Goal: Task Accomplishment & Management: Manage account settings

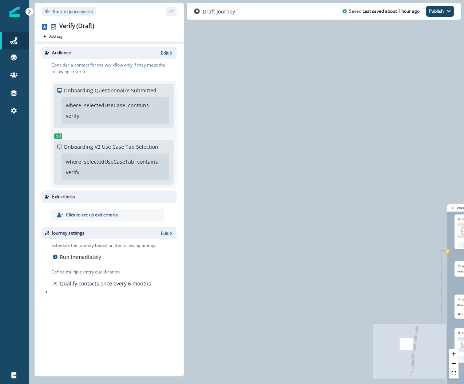
click at [351, 200] on div "0 contact has entered the journey Signup permitted journey Send email Email ass…" at bounding box center [246, 192] width 435 height 384
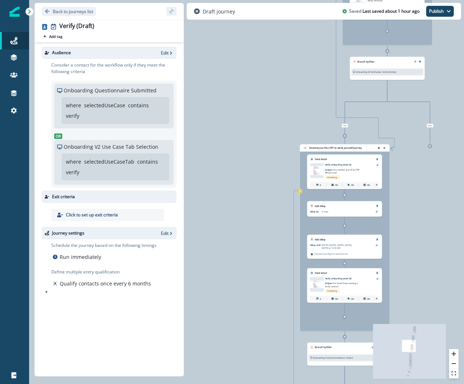
click at [261, 103] on div "0 contact has entered the journey Signup permitted journey Send email Email ass…" at bounding box center [246, 192] width 435 height 384
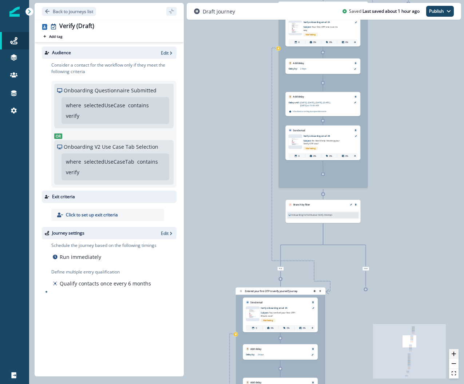
click at [397, 200] on icon "zoom in" at bounding box center [453, 354] width 4 height 4
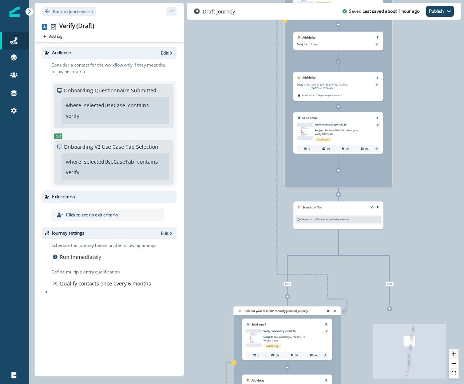
click at [397, 200] on icon "zoom in" at bounding box center [453, 354] width 4 height 4
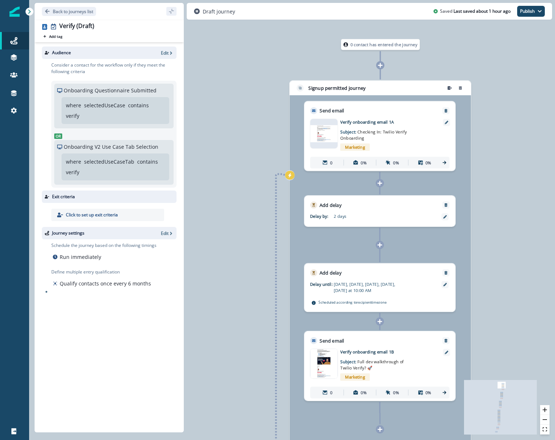
click at [109, 108] on p "selectedUseCase" at bounding box center [104, 105] width 41 height 8
click at [165, 51] on p "Edit" at bounding box center [165, 53] width 8 height 6
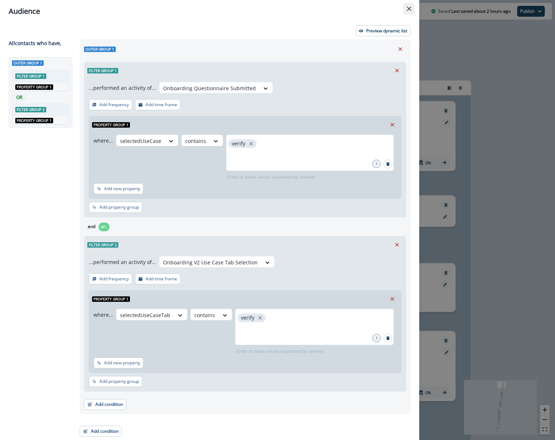
click at [397, 9] on button "Close" at bounding box center [409, 9] width 12 height 12
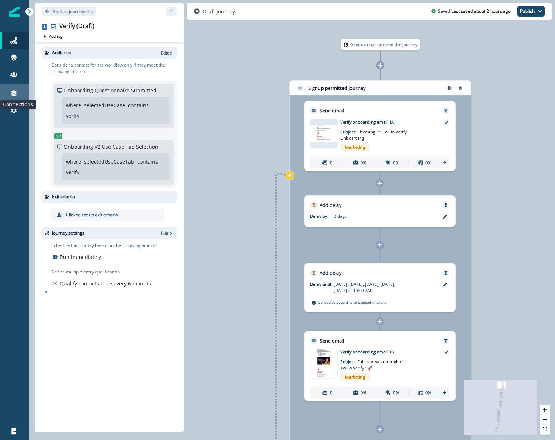
click at [16, 94] on icon at bounding box center [13, 92] width 7 height 7
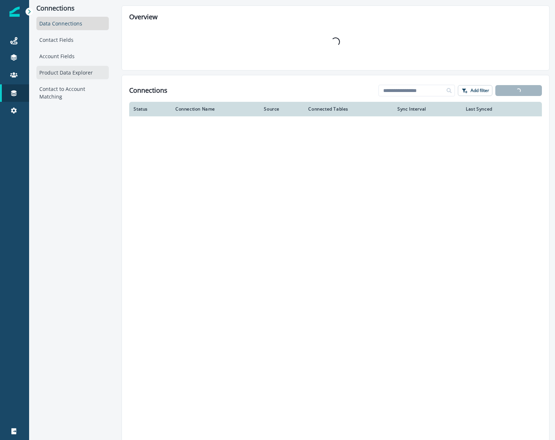
click at [63, 72] on div "Product Data Explorer" at bounding box center [72, 72] width 72 height 13
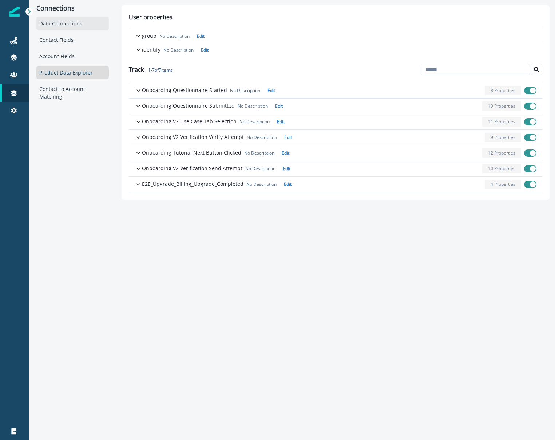
click at [57, 25] on div "Data Connections" at bounding box center [72, 23] width 72 height 13
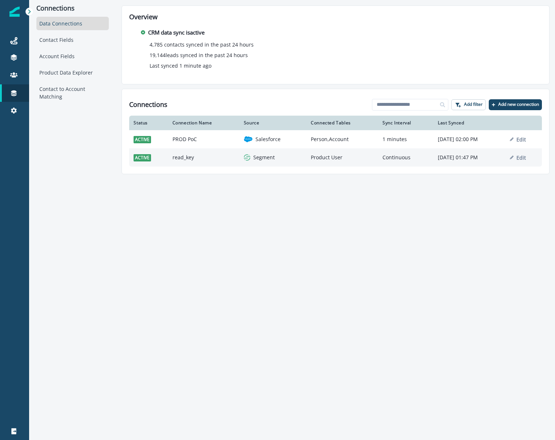
click at [182, 155] on td "read_key" at bounding box center [203, 157] width 71 height 18
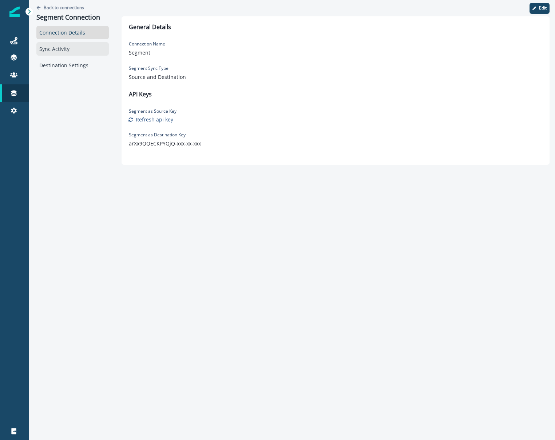
click at [61, 47] on div "Sync Activity" at bounding box center [72, 48] width 72 height 13
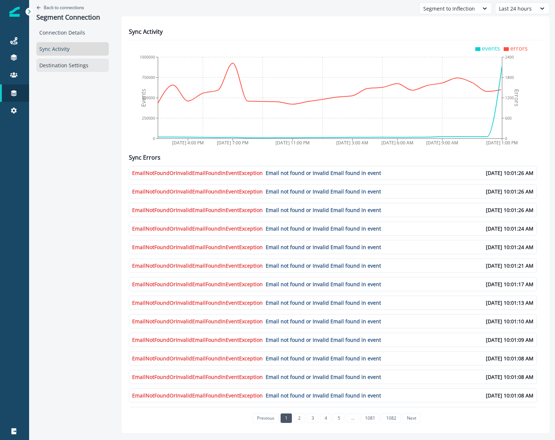
click at [64, 64] on div "Destination Settings" at bounding box center [72, 65] width 72 height 13
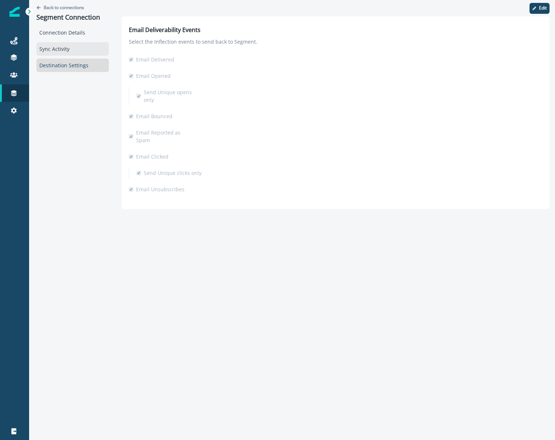
click at [59, 49] on div "Sync Activity" at bounding box center [72, 48] width 72 height 13
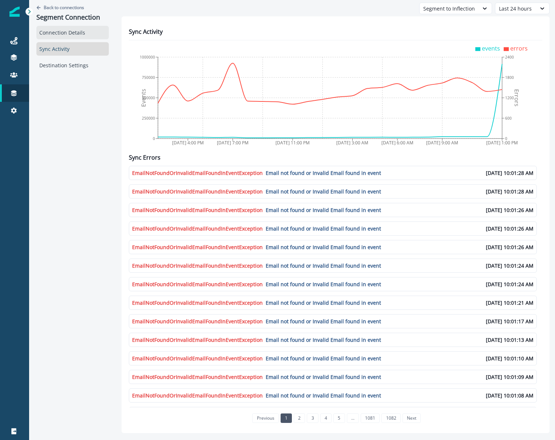
click at [45, 29] on div "Connection Details" at bounding box center [72, 32] width 72 height 13
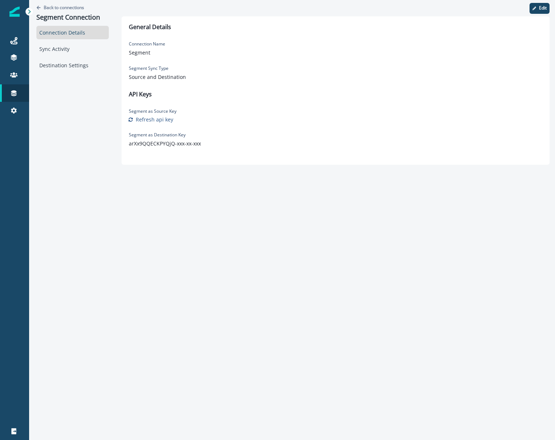
click at [31, 15] on div at bounding box center [29, 12] width 8 height 8
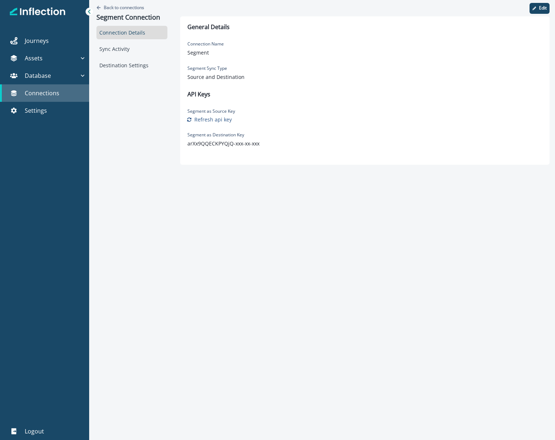
click at [52, 95] on p "Connections" at bounding box center [42, 93] width 35 height 9
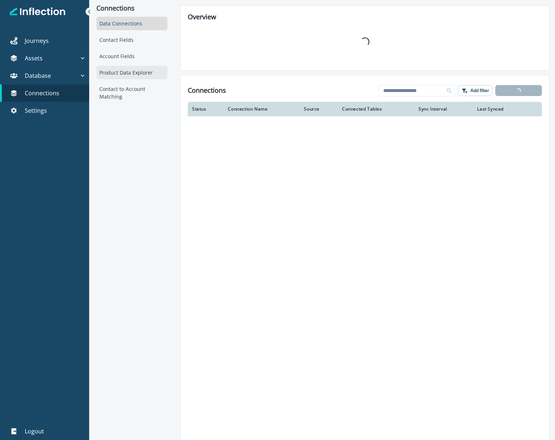
click at [127, 71] on div "Product Data Explorer" at bounding box center [131, 72] width 71 height 13
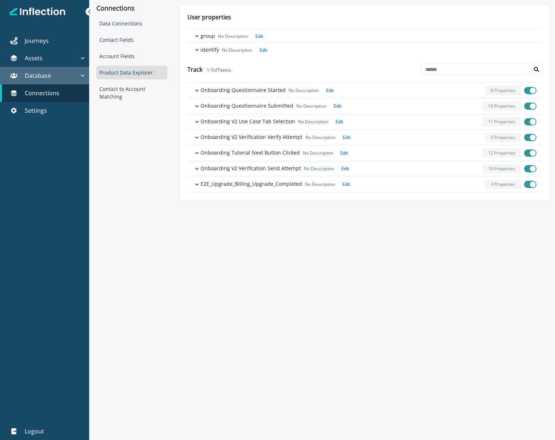
click at [52, 74] on div "Database" at bounding box center [41, 75] width 76 height 9
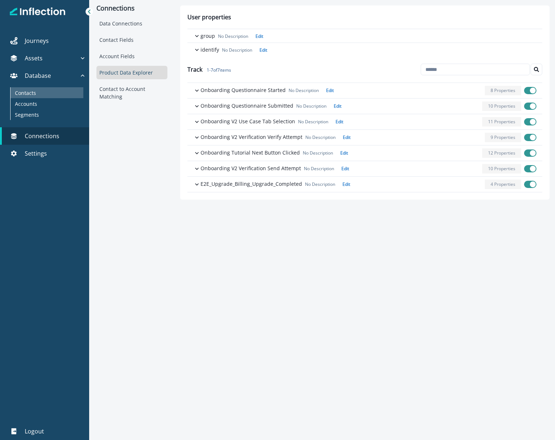
click at [28, 94] on p "Contacts" at bounding box center [25, 93] width 21 height 8
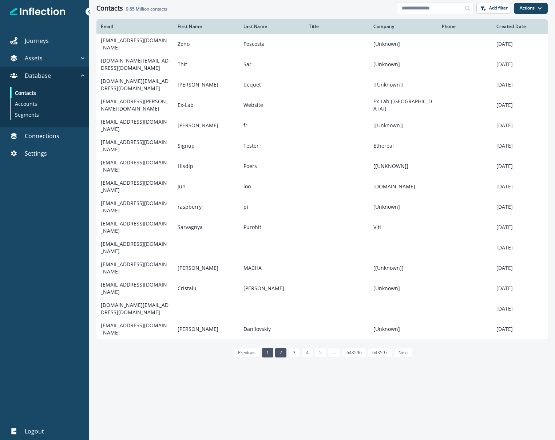
click at [280, 200] on link "2" at bounding box center [280, 352] width 11 height 9
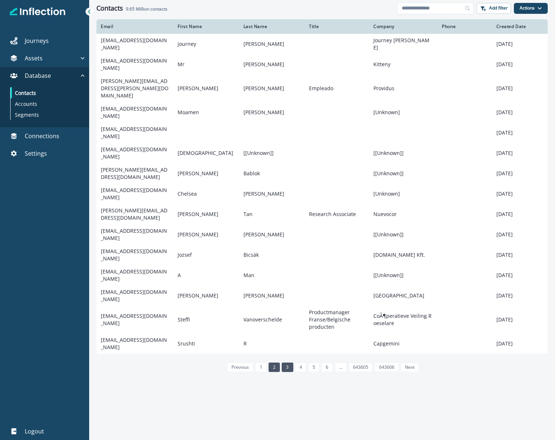
click at [290, 200] on link "3" at bounding box center [287, 367] width 11 height 9
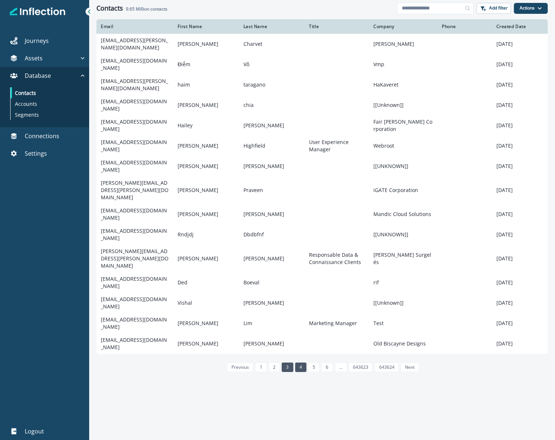
click at [301, 200] on link "4" at bounding box center [300, 367] width 11 height 9
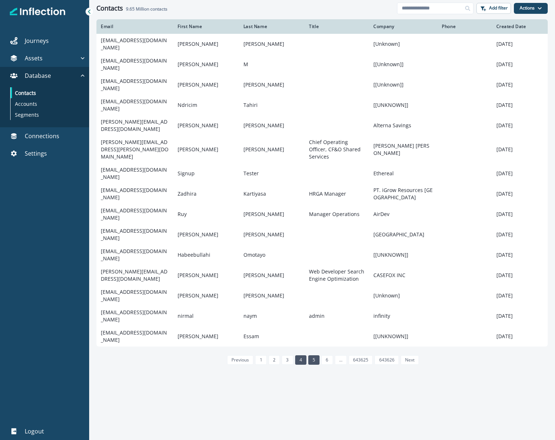
click at [315, 200] on link "5" at bounding box center [313, 359] width 11 height 9
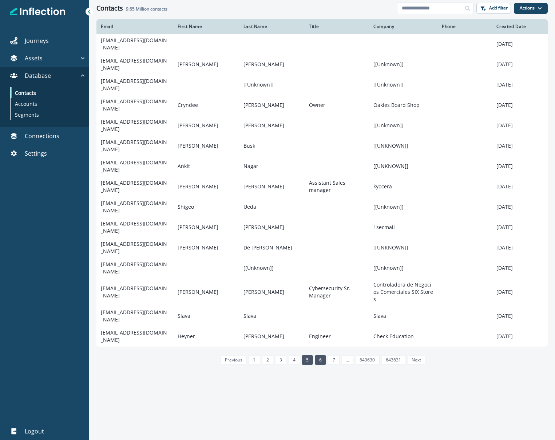
click at [318, 200] on link "6" at bounding box center [320, 359] width 11 height 9
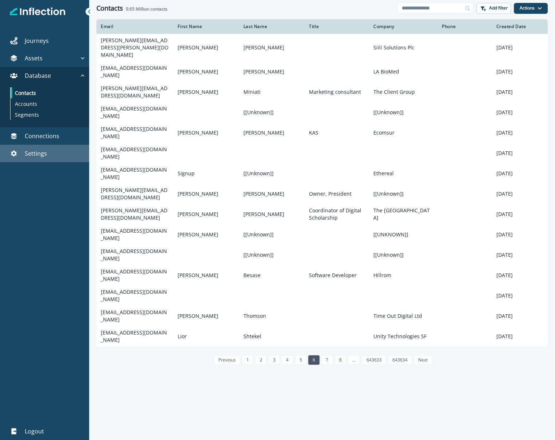
click at [45, 151] on p "Settings" at bounding box center [36, 153] width 22 height 9
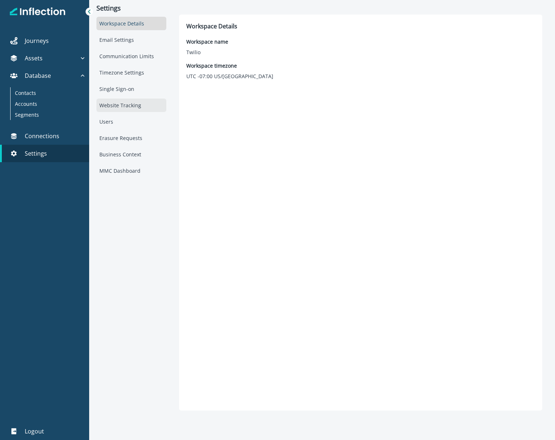
click at [126, 105] on div "Website Tracking" at bounding box center [131, 105] width 70 height 13
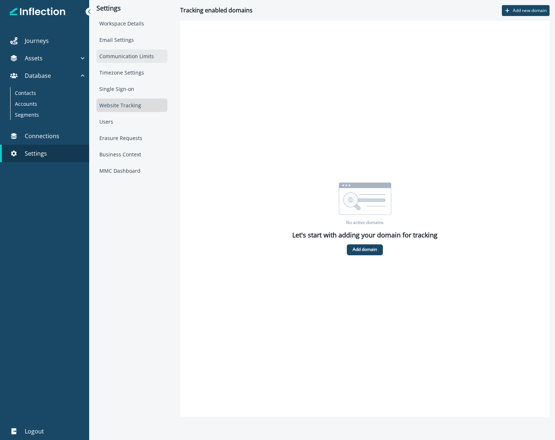
click at [125, 52] on div "Communication Limits" at bounding box center [131, 55] width 71 height 13
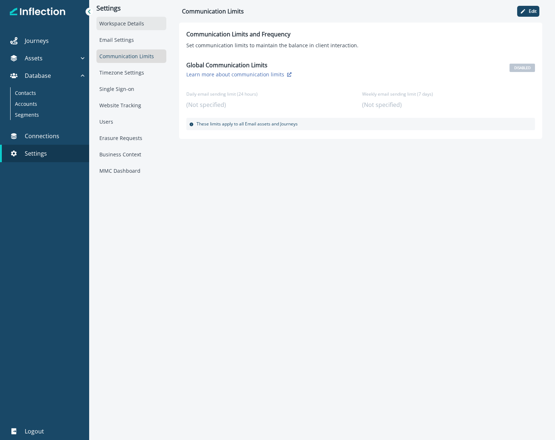
click at [121, 27] on div "Workspace Details" at bounding box center [131, 23] width 70 height 13
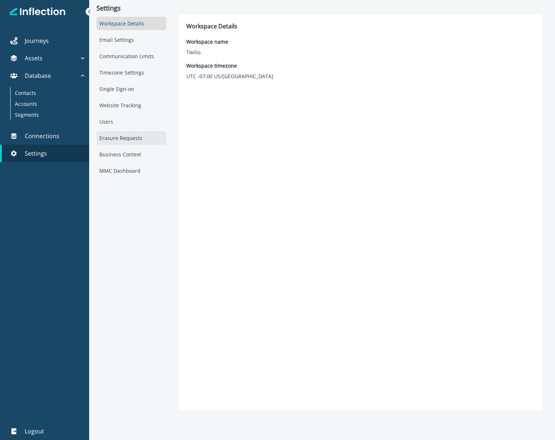
click at [119, 140] on div "Erasure Requests" at bounding box center [131, 137] width 70 height 13
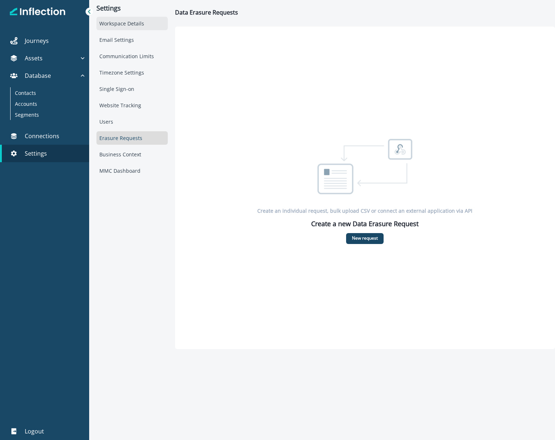
click at [121, 23] on div "Workspace Details" at bounding box center [131, 23] width 71 height 13
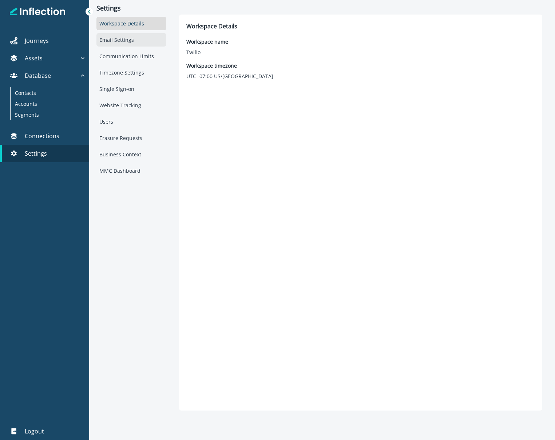
click at [116, 37] on div "Email Settings" at bounding box center [131, 39] width 70 height 13
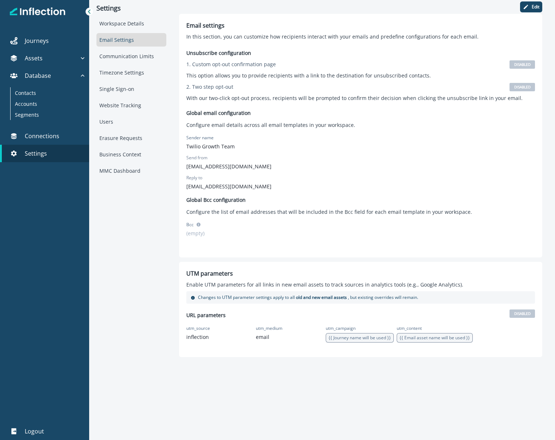
click at [355, 200] on span "{{ Journey name will be used }}" at bounding box center [359, 338] width 62 height 6
click at [397, 5] on icon "button" at bounding box center [526, 7] width 6 height 6
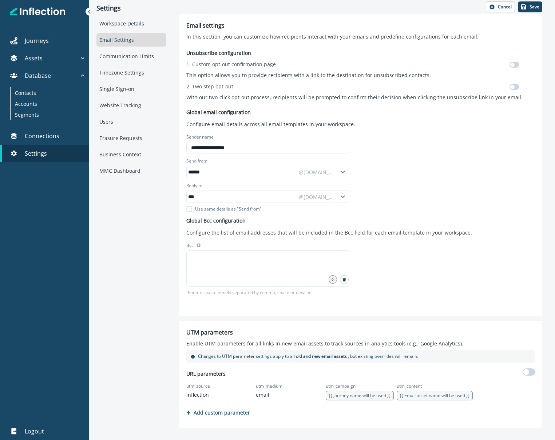
click at [343, 200] on span "{{ Journey name will be used }}" at bounding box center [359, 395] width 62 height 6
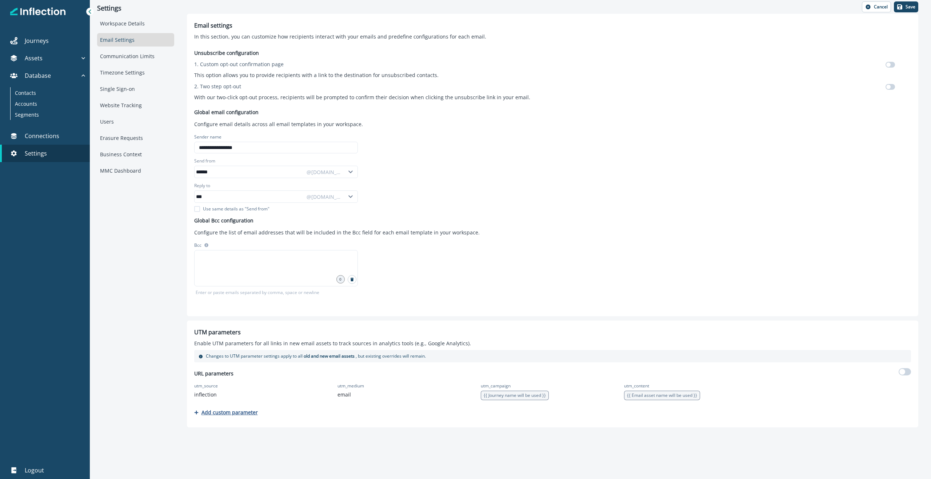
click at [217, 200] on p "Add custom parameter" at bounding box center [229, 412] width 56 height 7
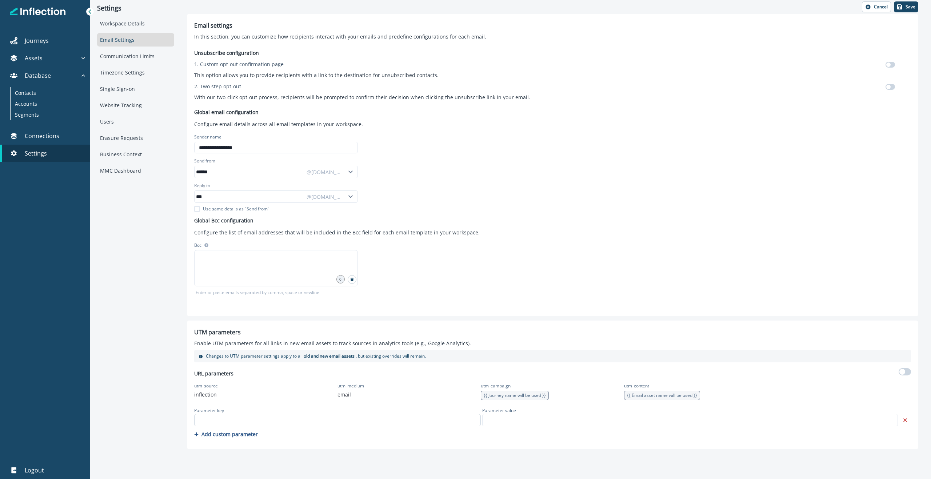
click at [218, 200] on input "text" at bounding box center [337, 420] width 287 height 12
click at [397, 200] on icon "Remove" at bounding box center [905, 420] width 7 height 7
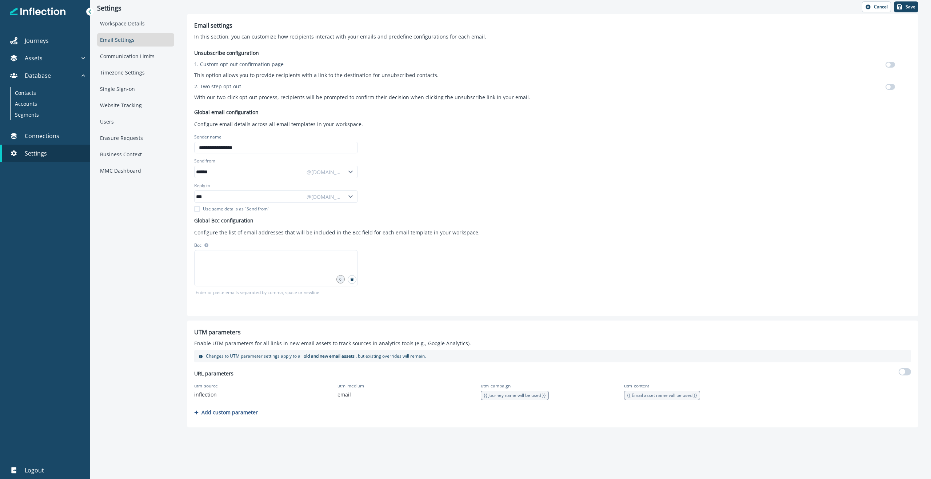
click at [397, 63] on span at bounding box center [888, 65] width 4 height 4
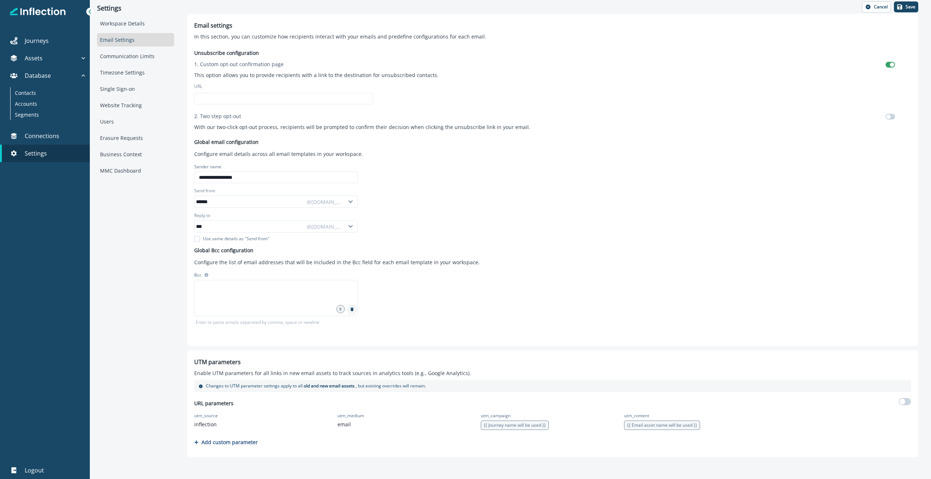
click at [397, 63] on span at bounding box center [892, 65] width 4 height 4
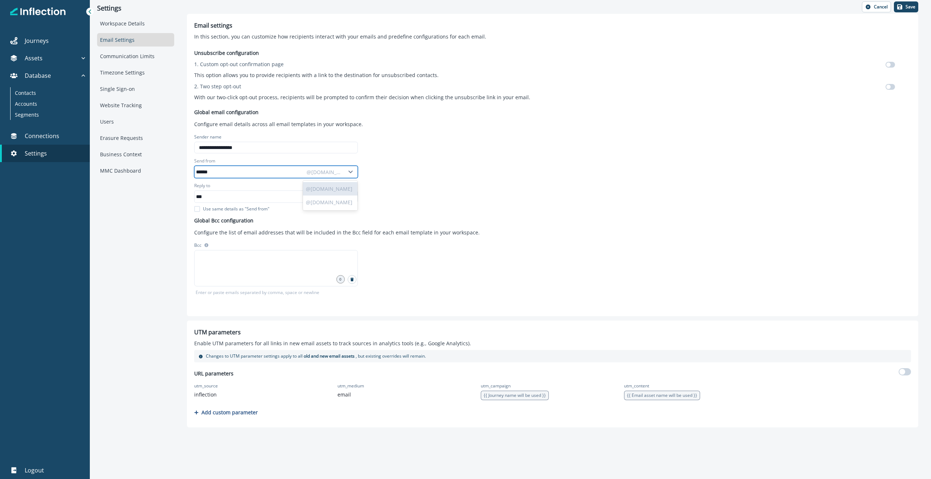
click at [351, 171] on icon at bounding box center [350, 172] width 4 height 3
click at [397, 156] on div "**********" at bounding box center [552, 176] width 717 height 266
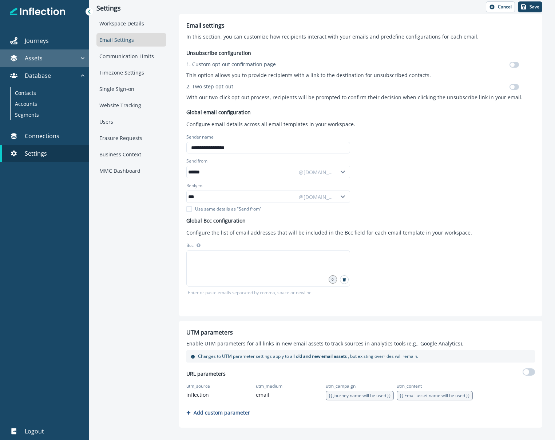
click at [35, 61] on p "Assets" at bounding box center [34, 58] width 18 height 9
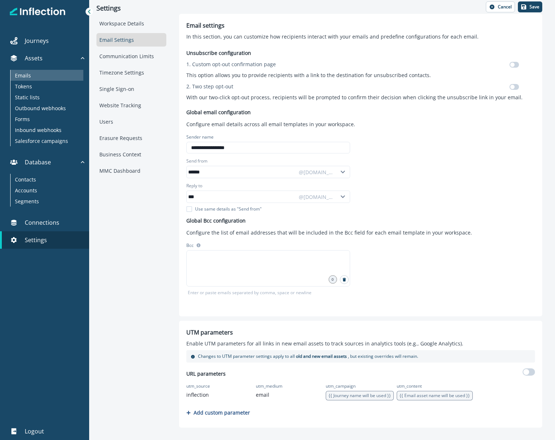
click at [36, 77] on div "Emails" at bounding box center [47, 75] width 73 height 11
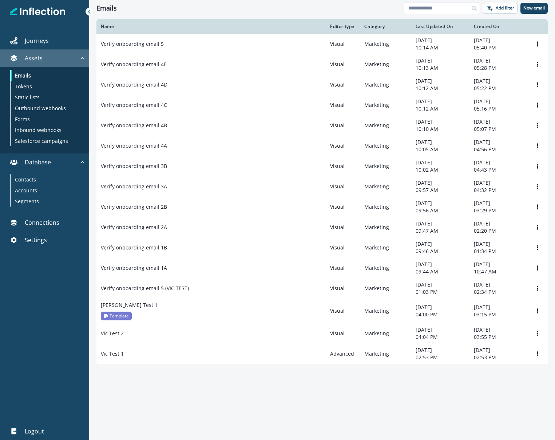
click at [52, 58] on div "Assets" at bounding box center [41, 58] width 76 height 9
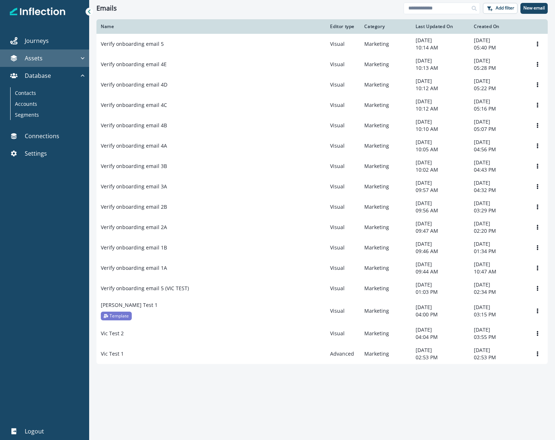
click at [51, 57] on div "Assets" at bounding box center [41, 58] width 76 height 9
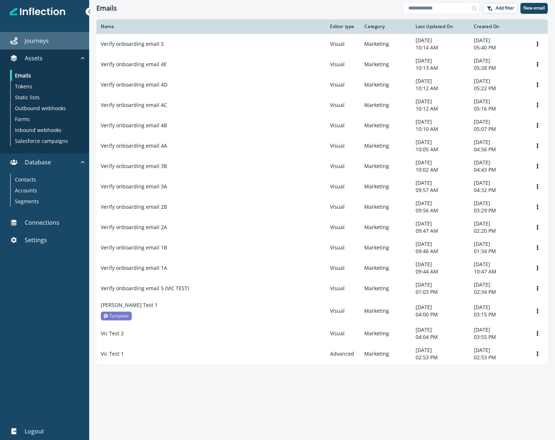
click at [49, 44] on div "Journeys" at bounding box center [44, 40] width 83 height 9
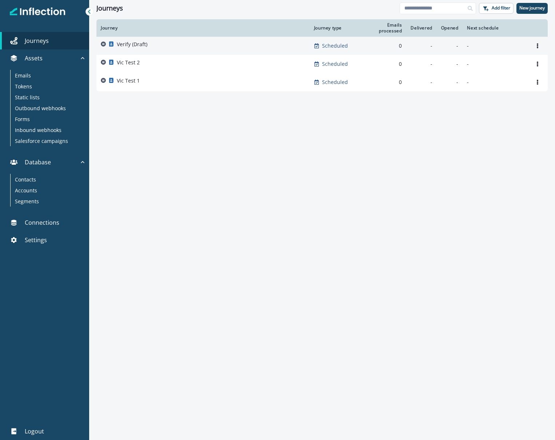
click at [134, 47] on p "Verify (Draft)" at bounding box center [132, 44] width 31 height 7
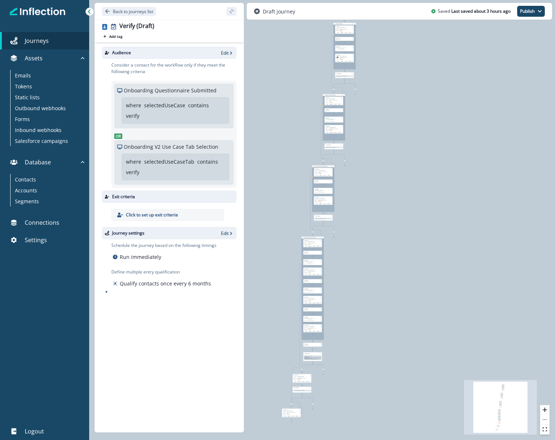
click at [397, 200] on div "0 contact has entered the journey Signup permitted journey Send email Email ass…" at bounding box center [322, 220] width 466 height 440
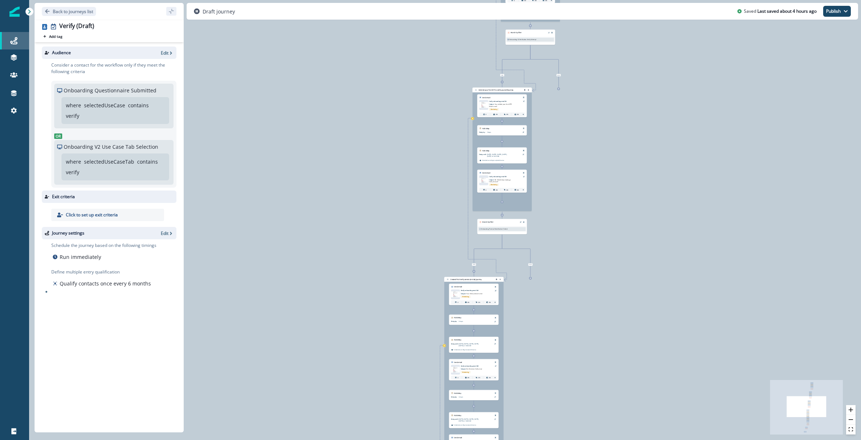
click at [13, 41] on icon at bounding box center [13, 40] width 7 height 7
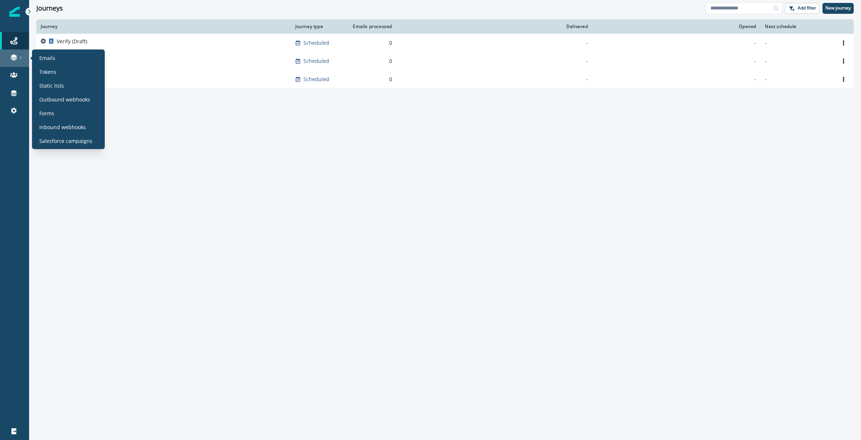
click at [12, 53] on link at bounding box center [14, 57] width 29 height 17
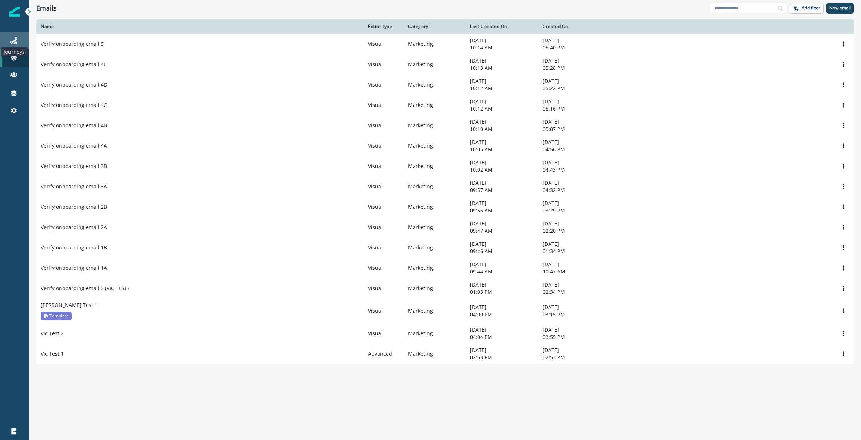
click at [13, 43] on icon at bounding box center [13, 40] width 7 height 7
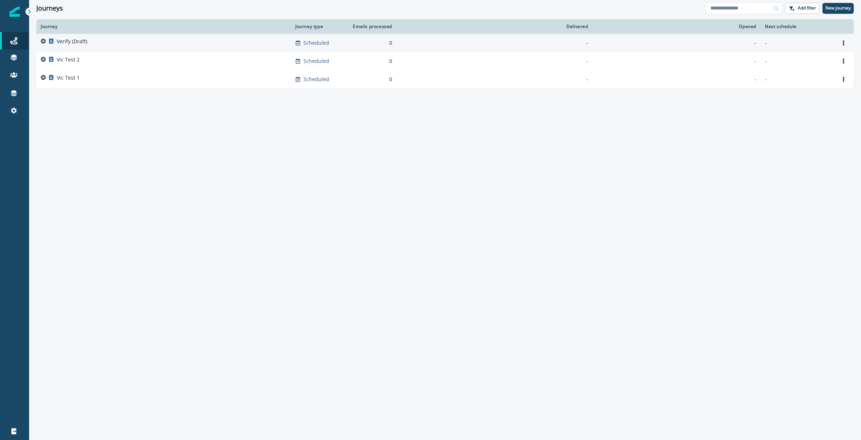
click at [69, 41] on p "Verify (Draft)" at bounding box center [72, 41] width 31 height 7
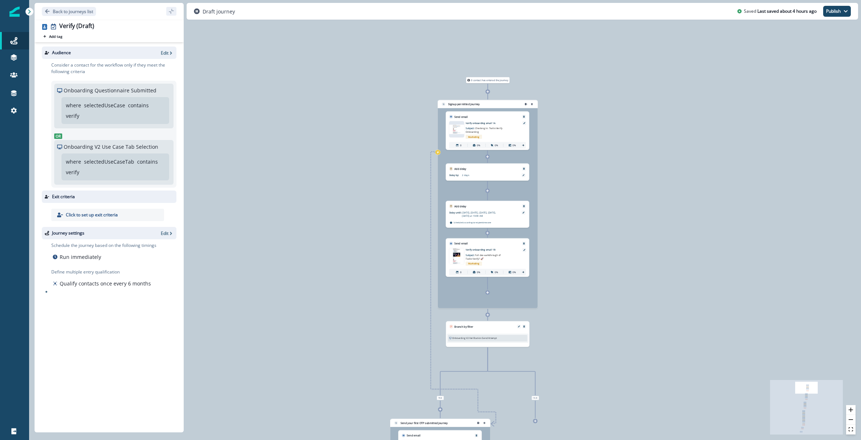
drag, startPoint x: 458, startPoint y: 203, endPoint x: 257, endPoint y: 208, distance: 201.5
click at [257, 200] on div "0 contact has entered the journey Signup permitted journey Send email Email ass…" at bounding box center [445, 220] width 832 height 440
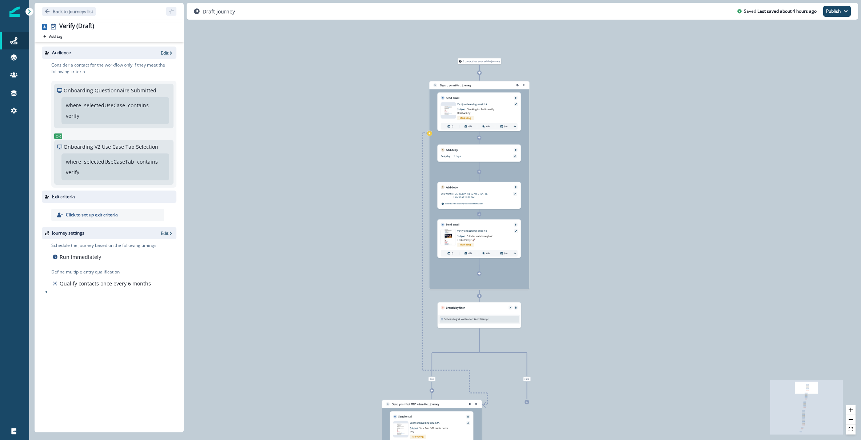
drag, startPoint x: 345, startPoint y: 215, endPoint x: 347, endPoint y: 180, distance: 34.6
click at [347, 180] on div "0 contact has entered the journey Signup permitted journey Send email Email ass…" at bounding box center [445, 220] width 832 height 440
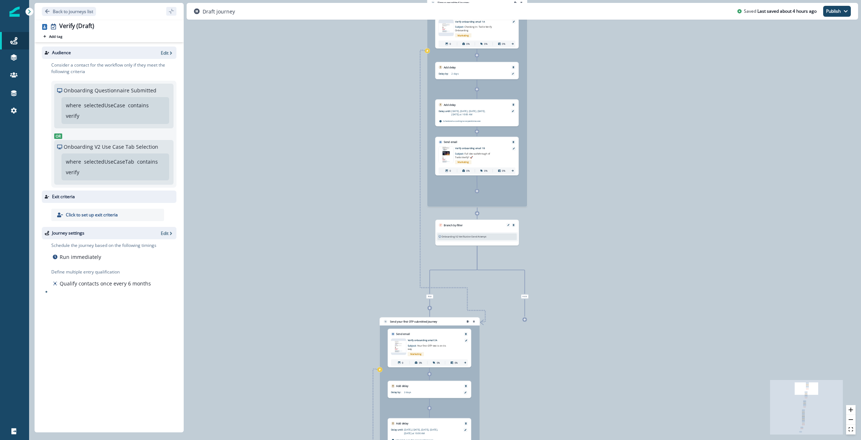
drag, startPoint x: 386, startPoint y: 377, endPoint x: 385, endPoint y: 302, distance: 74.9
click at [385, 200] on div "0 contact has entered the journey Signup permitted journey Send email Email ass…" at bounding box center [445, 220] width 832 height 440
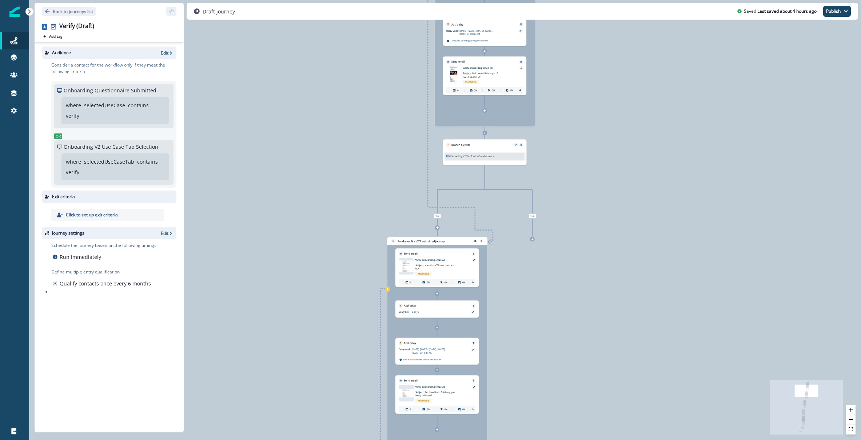
drag, startPoint x: 385, startPoint y: 302, endPoint x: 393, endPoint y: 222, distance: 80.7
click at [393, 200] on div "0 contact has entered the journey Signup permitted journey Send email Email ass…" at bounding box center [445, 220] width 832 height 440
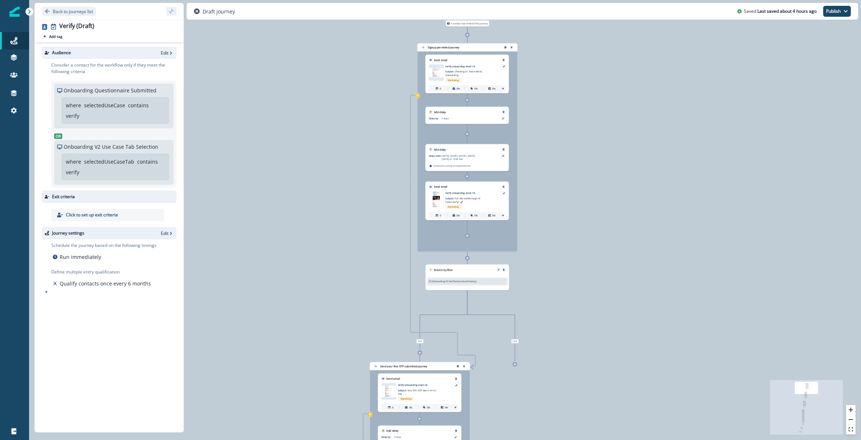
drag, startPoint x: 392, startPoint y: 179, endPoint x: 374, endPoint y: 305, distance: 127.1
click at [374, 200] on div "0 contact has entered the journey Signup permitted journey Send email Email ass…" at bounding box center [445, 220] width 832 height 440
click at [344, 200] on div "0 contact has entered the journey Signup permitted journey Send email Email ass…" at bounding box center [445, 220] width 832 height 440
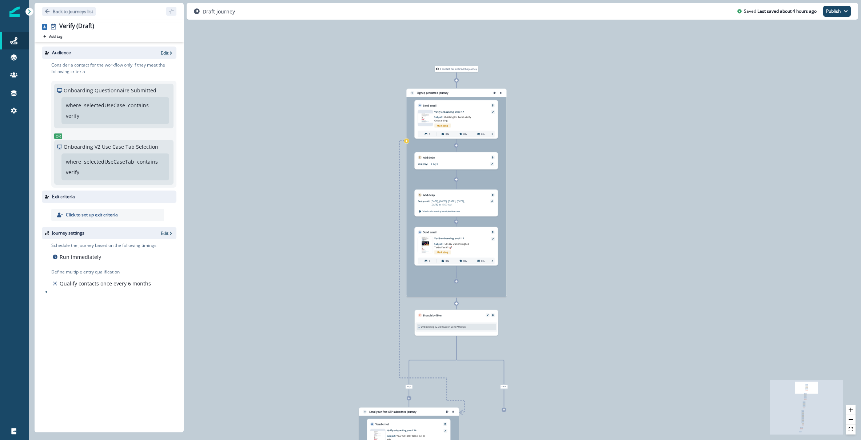
drag, startPoint x: 382, startPoint y: 120, endPoint x: 371, endPoint y: 165, distance: 46.0
click at [371, 165] on div "0 contact has entered the journey Signup permitted journey Send email Email ass…" at bounding box center [445, 220] width 832 height 440
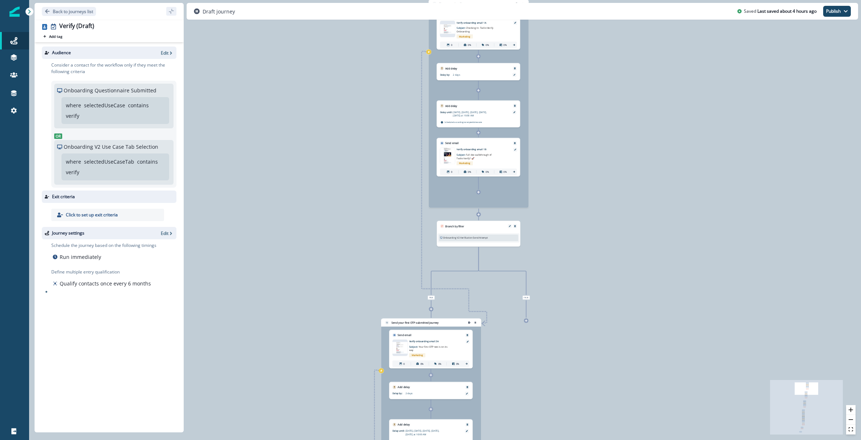
drag, startPoint x: 312, startPoint y: 309, endPoint x: 335, endPoint y: 219, distance: 93.2
click at [335, 200] on div "0 contact has entered the journey Signup permitted journey Send email Email ass…" at bounding box center [445, 220] width 832 height 440
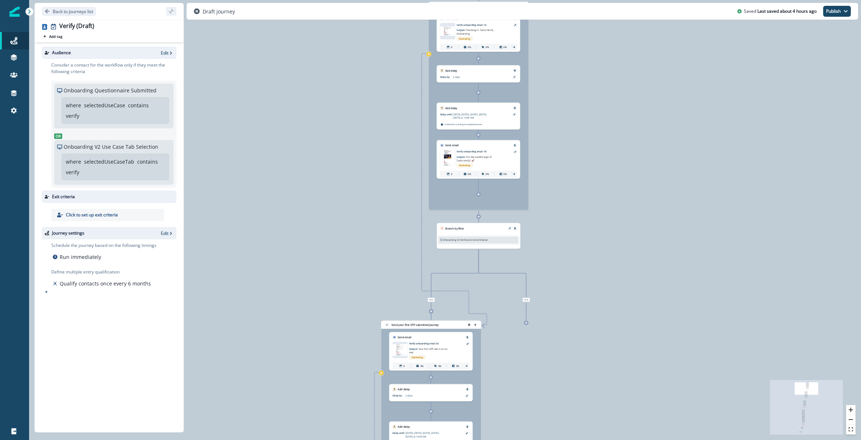
drag, startPoint x: 335, startPoint y: 217, endPoint x: 321, endPoint y: 245, distance: 31.7
click at [321, 200] on div "0 contact has entered the journey Signup permitted journey Send email Email ass…" at bounding box center [445, 220] width 832 height 440
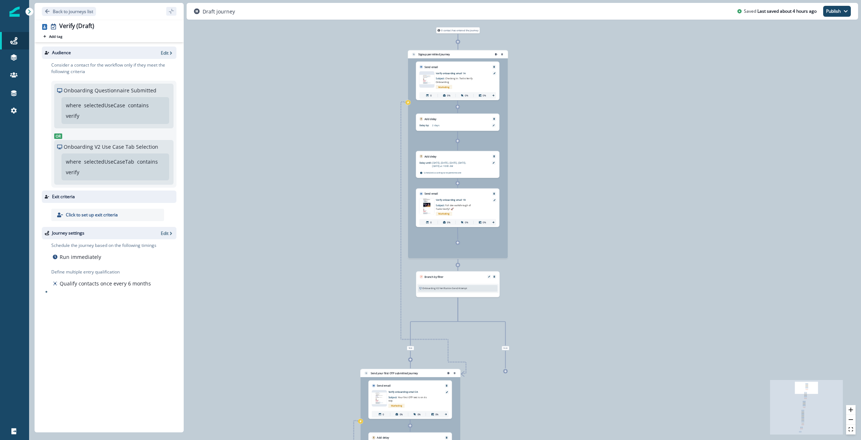
drag, startPoint x: 375, startPoint y: 244, endPoint x: 364, endPoint y: 277, distance: 34.3
click at [365, 200] on div "0 contact has entered the journey Signup permitted journey Send email Email ass…" at bounding box center [445, 220] width 832 height 440
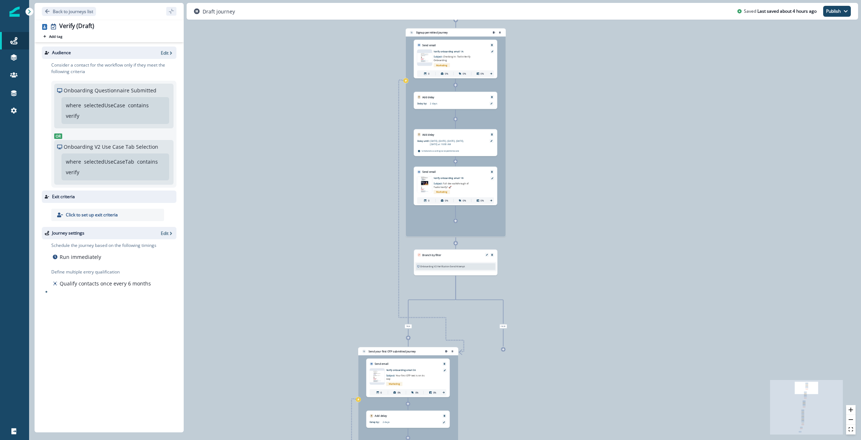
drag, startPoint x: 324, startPoint y: 275, endPoint x: 325, endPoint y: 242, distance: 32.7
click at [325, 200] on div "0 contact has entered the journey Signup permitted journey Send email Email ass…" at bounding box center [445, 220] width 832 height 440
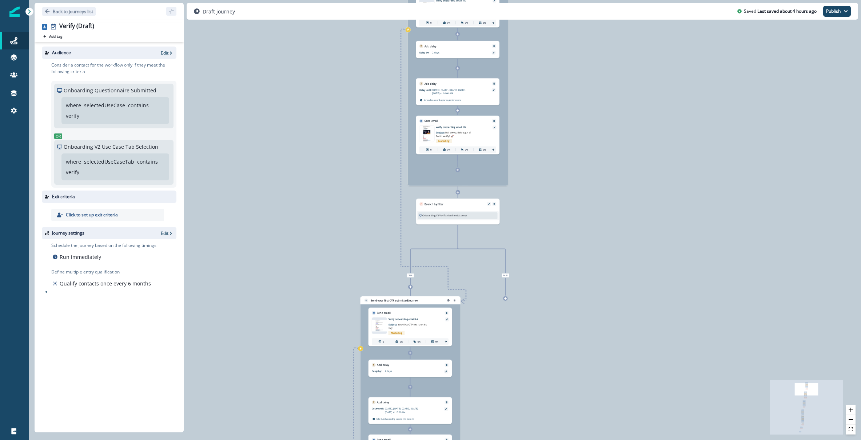
drag, startPoint x: 298, startPoint y: 129, endPoint x: 300, endPoint y: 79, distance: 50.2
click at [300, 79] on div "0 contact has entered the journey Signup permitted journey Send email Email ass…" at bounding box center [445, 220] width 832 height 440
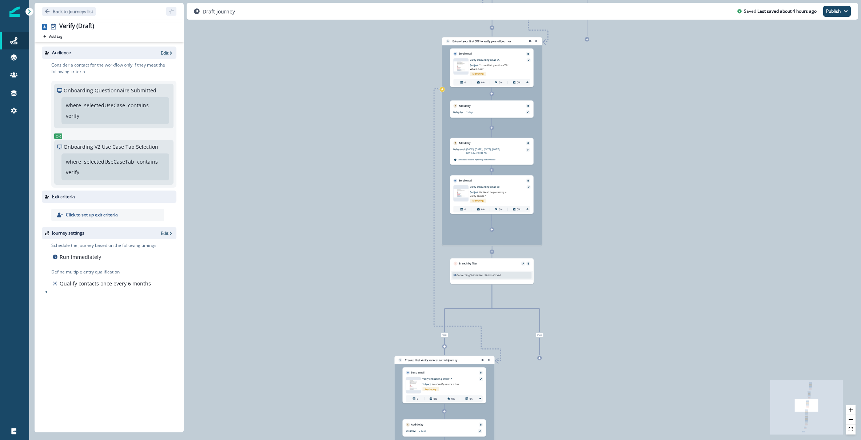
click at [243, 103] on div "0 contact has entered the journey Signup permitted journey Send email Email ass…" at bounding box center [445, 220] width 832 height 440
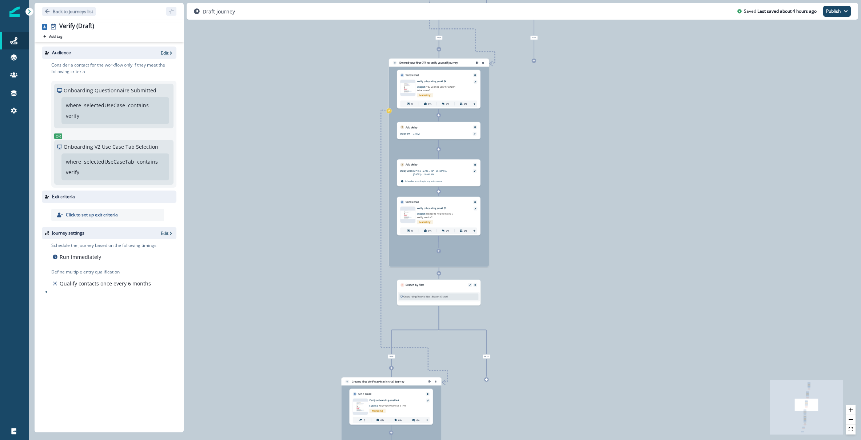
drag, startPoint x: 315, startPoint y: 82, endPoint x: 260, endPoint y: 105, distance: 60.3
click at [260, 105] on div "0 contact has entered the journey Signup permitted journey Send email Email ass…" at bounding box center [445, 220] width 832 height 440
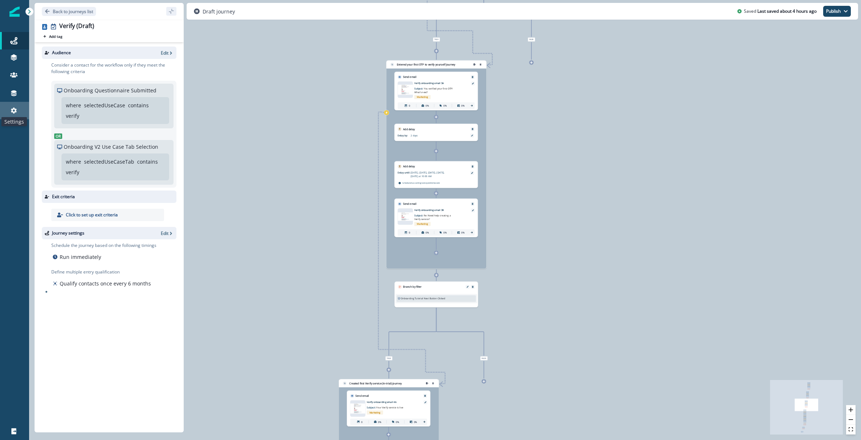
click at [13, 107] on icon at bounding box center [13, 110] width 7 height 7
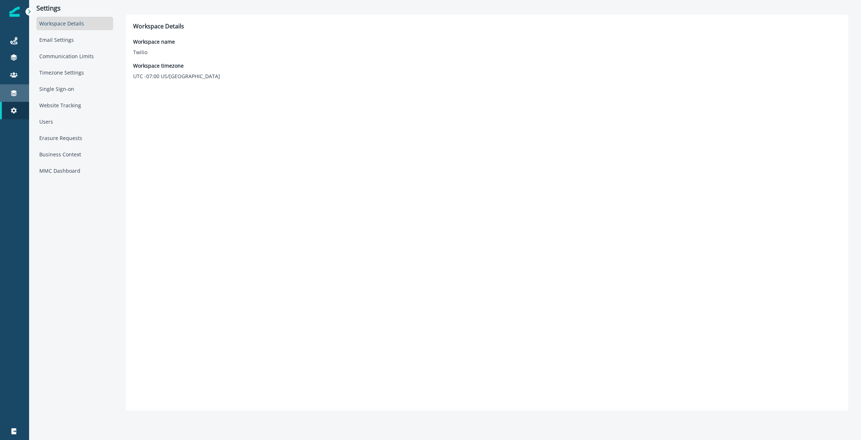
click at [12, 89] on div "Connections" at bounding box center [14, 93] width 23 height 9
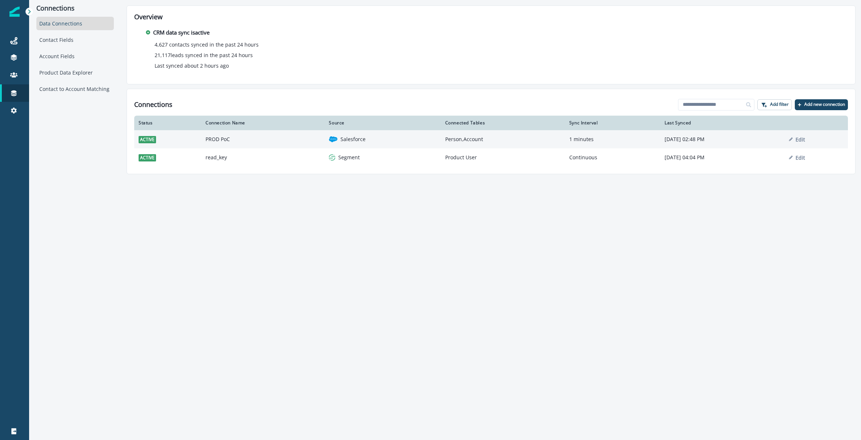
click at [340, 139] on p "Salesforce" at bounding box center [352, 139] width 25 height 7
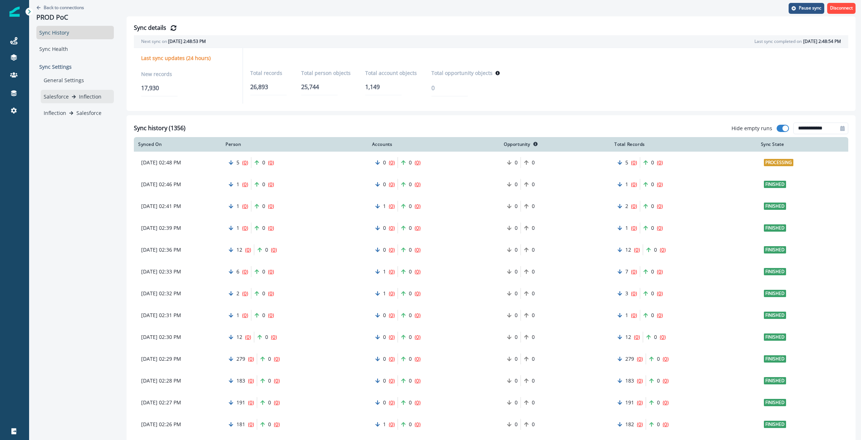
click at [59, 96] on p "Salesforce" at bounding box center [56, 97] width 25 height 8
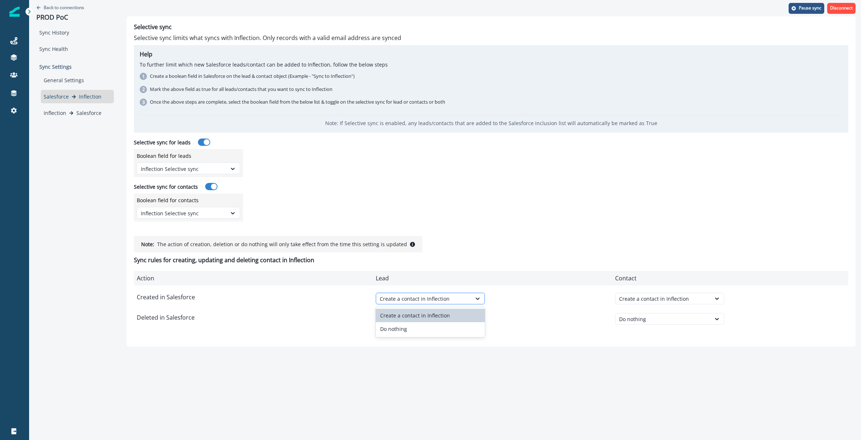
click at [397, 200] on div "Create a contact in Inflection" at bounding box center [424, 299] width 88 height 8
click at [329, 200] on div "Action Lead Contact" at bounding box center [491, 278] width 714 height 15
click at [77, 110] on p "Salesforce" at bounding box center [88, 113] width 25 height 8
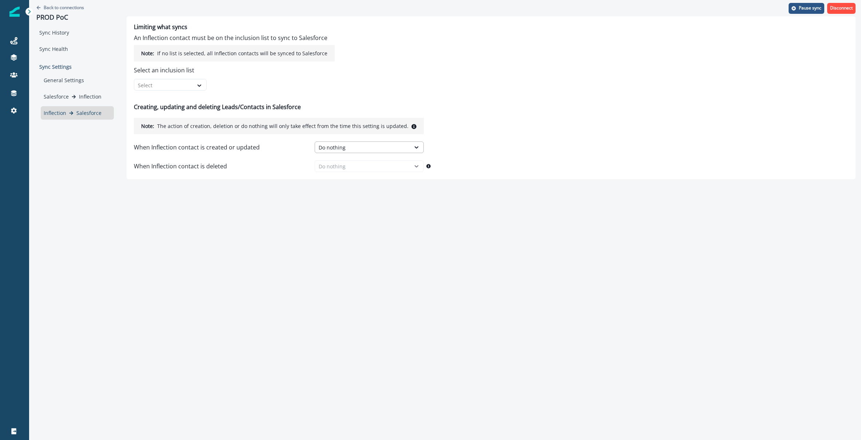
click at [319, 145] on div "Do nothing" at bounding box center [363, 148] width 88 height 8
click at [237, 193] on div "Back to connections PROD PoC Sync History Sync Health Sync Settings General Set…" at bounding box center [445, 220] width 832 height 440
click at [196, 84] on icon at bounding box center [199, 85] width 7 height 7
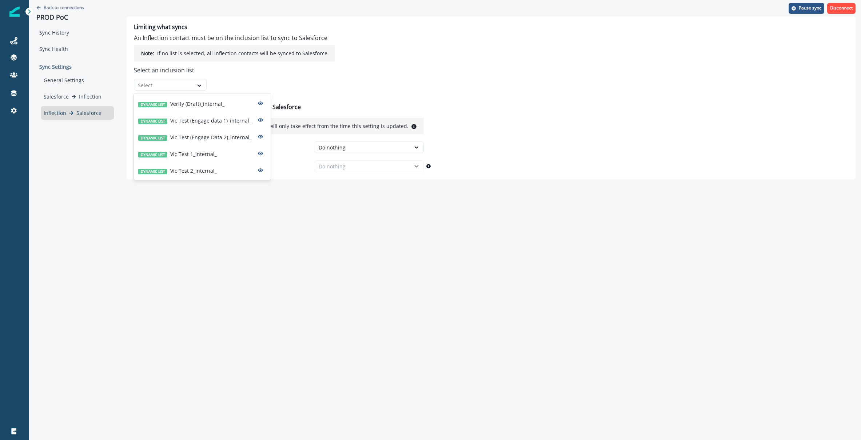
click at [76, 167] on div "Back to connections PROD PoC Sync History Sync Health Sync Settings General Set…" at bounding box center [75, 89] width 92 height 179
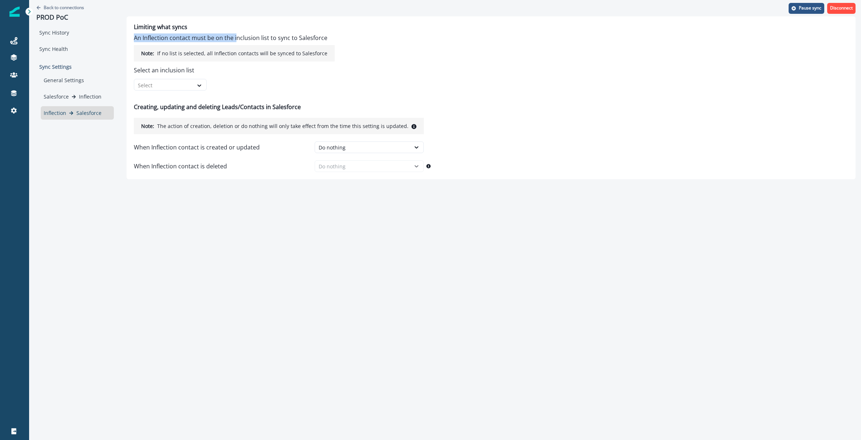
drag, startPoint x: 134, startPoint y: 36, endPoint x: 235, endPoint y: 40, distance: 100.8
click at [235, 40] on p "An Inflection contact must be on the inclusion list to sync to Salesforce" at bounding box center [234, 37] width 201 height 9
drag, startPoint x: 338, startPoint y: 39, endPoint x: 130, endPoint y: 33, distance: 208.5
click at [130, 33] on div "Limiting what syncs An Inflection contact must be on the inclusion list to sync…" at bounding box center [491, 97] width 729 height 163
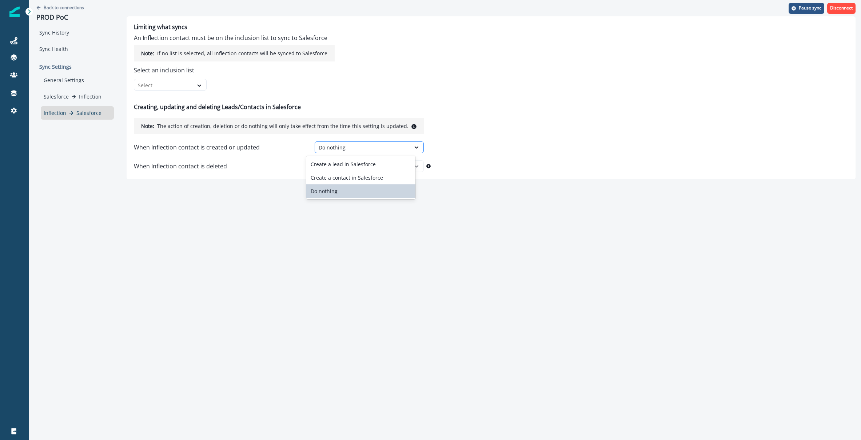
click at [344, 145] on div "Do nothing" at bounding box center [363, 148] width 88 height 8
click at [263, 200] on div "Back to connections PROD PoC Sync History Sync Health Sync Settings General Set…" at bounding box center [445, 220] width 832 height 440
click at [189, 81] on div at bounding box center [164, 85] width 52 height 9
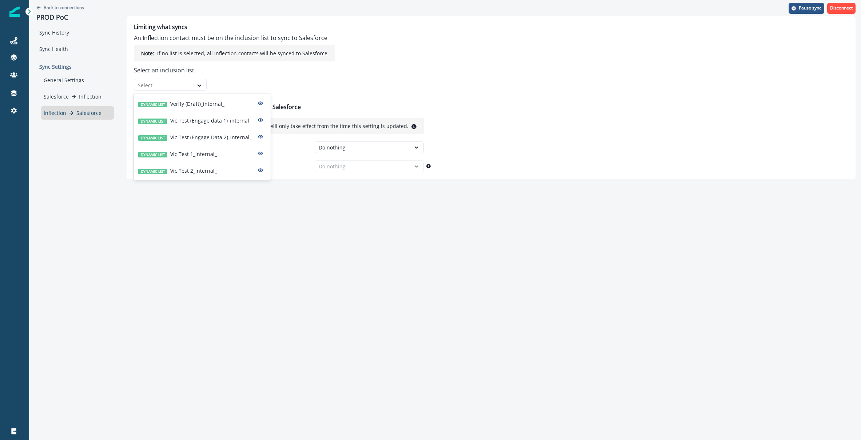
click at [275, 200] on div "Back to connections PROD PoC Sync History Sync Health Sync Settings General Set…" at bounding box center [445, 220] width 832 height 440
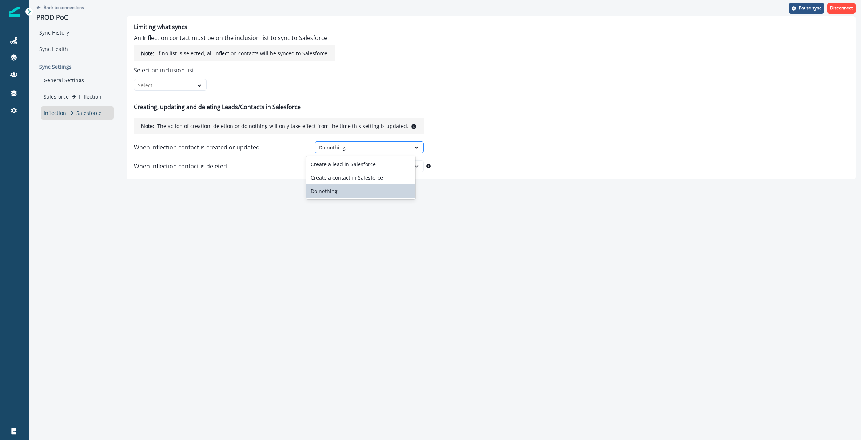
click at [340, 143] on div "Do nothing" at bounding box center [362, 147] width 95 height 9
click at [230, 195] on div "Back to connections PROD PoC Sync History Sync Health Sync Settings General Set…" at bounding box center [445, 220] width 832 height 440
click at [79, 188] on div "Back to connections PROD PoC Sync History Sync Health Sync Settings General Set…" at bounding box center [445, 220] width 832 height 440
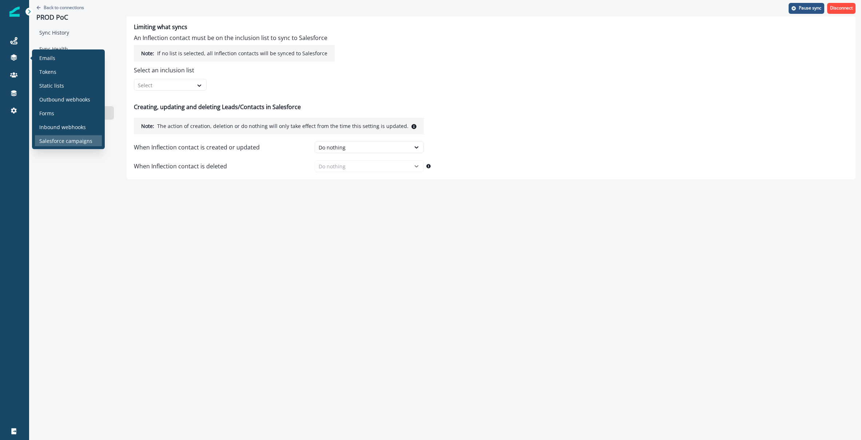
click at [65, 140] on p "Salesforce campaigns" at bounding box center [65, 141] width 53 height 8
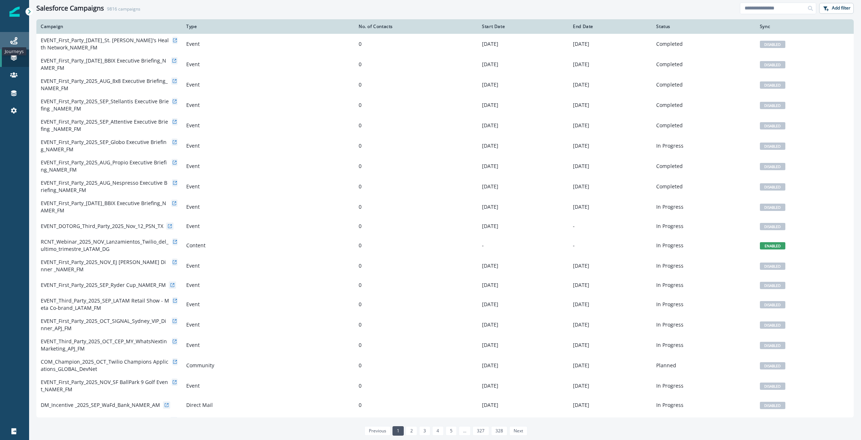
click at [10, 41] on icon at bounding box center [13, 40] width 7 height 7
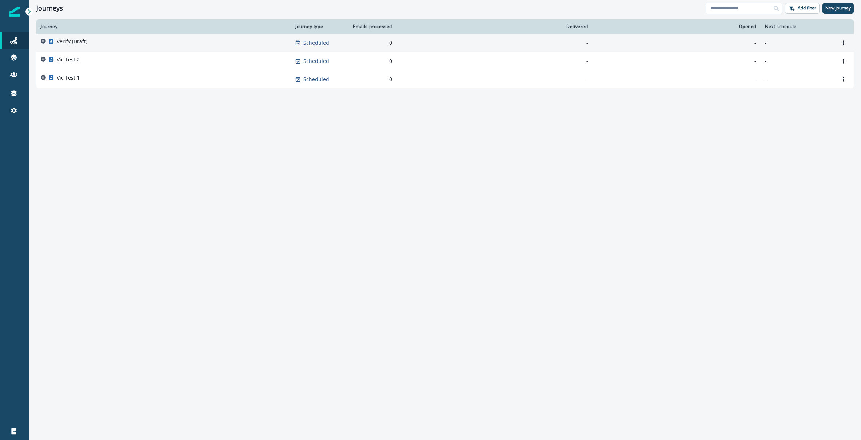
click at [75, 43] on p "Verify (Draft)" at bounding box center [72, 41] width 31 height 7
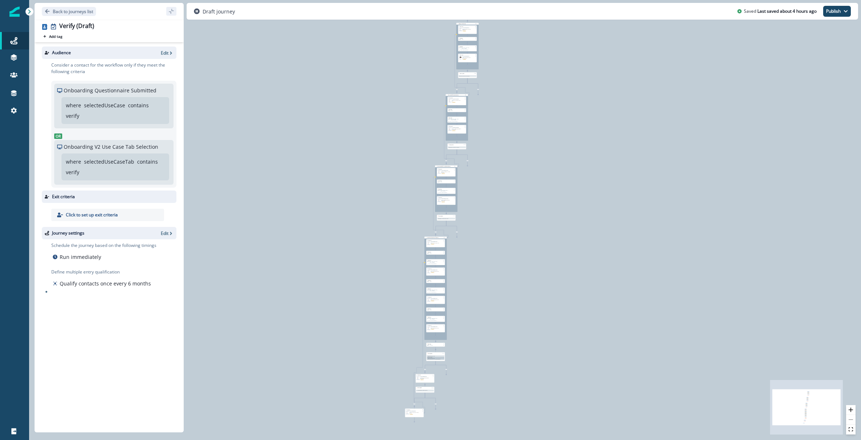
click at [397, 192] on div "0 contact has entered the journey Signup permitted journey Send email Email ass…" at bounding box center [445, 220] width 832 height 440
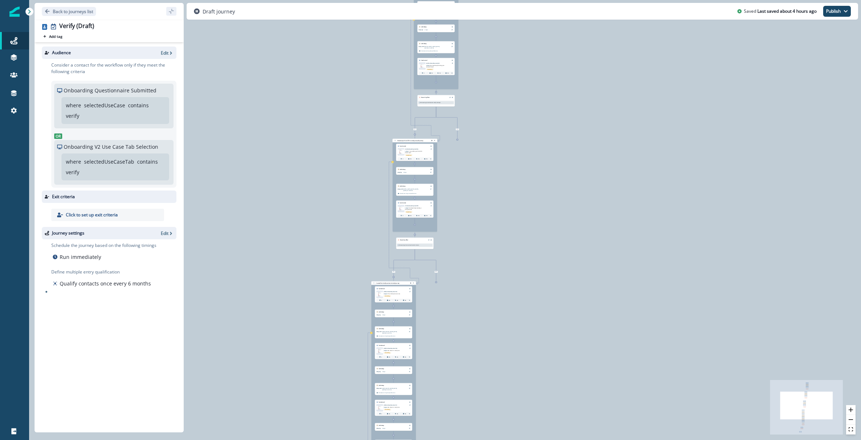
click at [397, 192] on div "0 contact has entered the journey Signup permitted journey Send email Email ass…" at bounding box center [445, 220] width 832 height 440
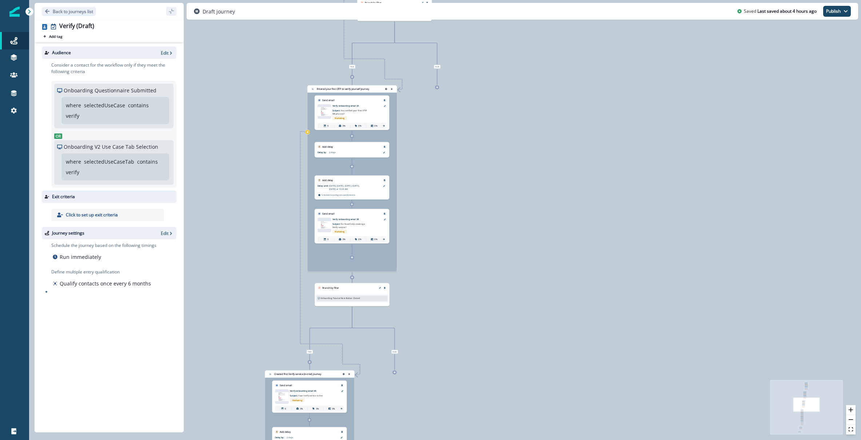
click at [397, 192] on div "0 contact has entered the journey Signup permitted journey Send email Email ass…" at bounding box center [445, 220] width 832 height 440
click at [352, 200] on div "Entered your first OTP to verify yourself journey" at bounding box center [351, 178] width 89 height 186
click at [351, 200] on icon at bounding box center [352, 257] width 2 height 2
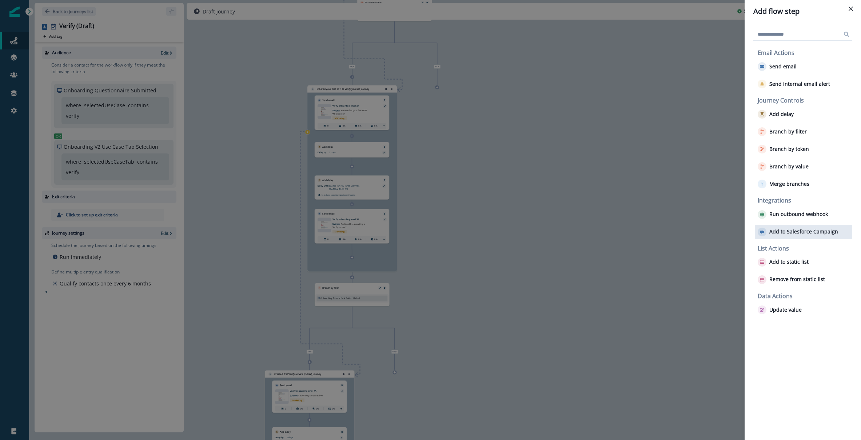
click at [397, 200] on p "Add to Salesforce Campaign" at bounding box center [803, 232] width 69 height 6
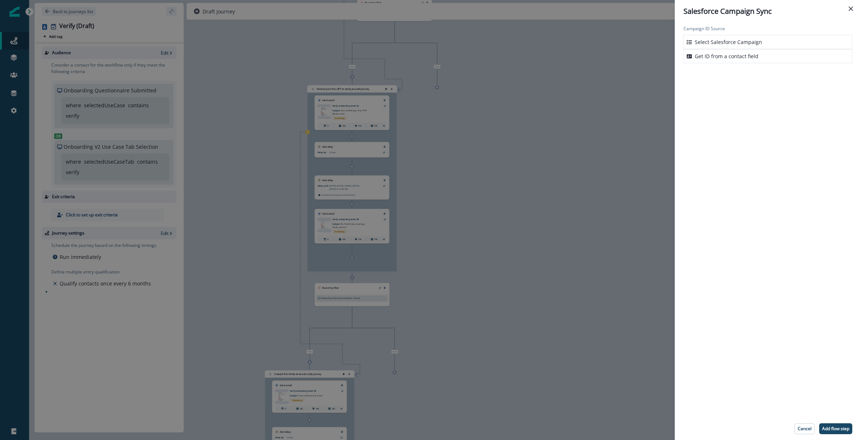
click at [397, 40] on p "Select Salesforce Campaign" at bounding box center [728, 42] width 67 height 8
click at [397, 84] on div at bounding box center [761, 84] width 148 height 9
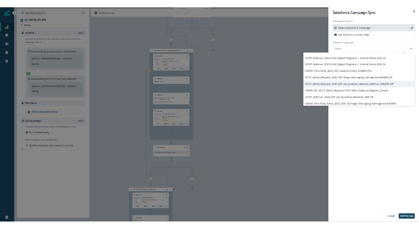
scroll to position [567, 0]
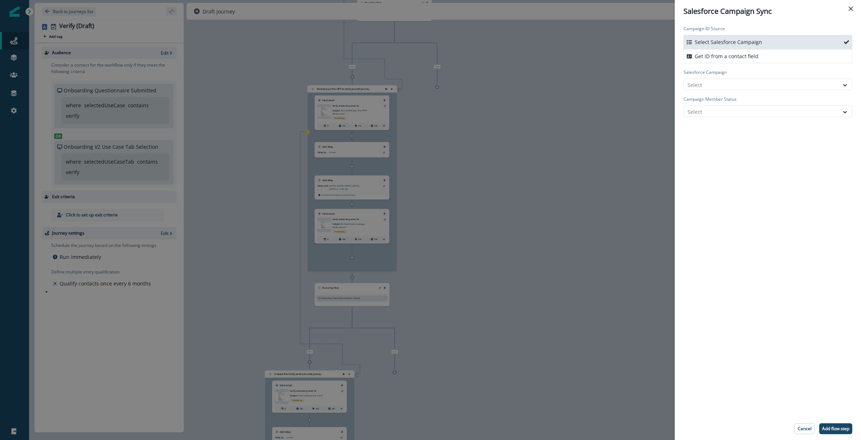
click at [397, 200] on div "Campaign ID Source Select Salesforce Campaign Get ID from a contact field Sales…" at bounding box center [768, 220] width 186 height 395
click at [397, 114] on div at bounding box center [761, 111] width 148 height 9
click at [397, 163] on div "Campaign ID Source Select Salesforce Campaign Get ID from a contact field Sales…" at bounding box center [768, 220] width 186 height 395
click at [397, 8] on icon "Close" at bounding box center [851, 9] width 4 height 4
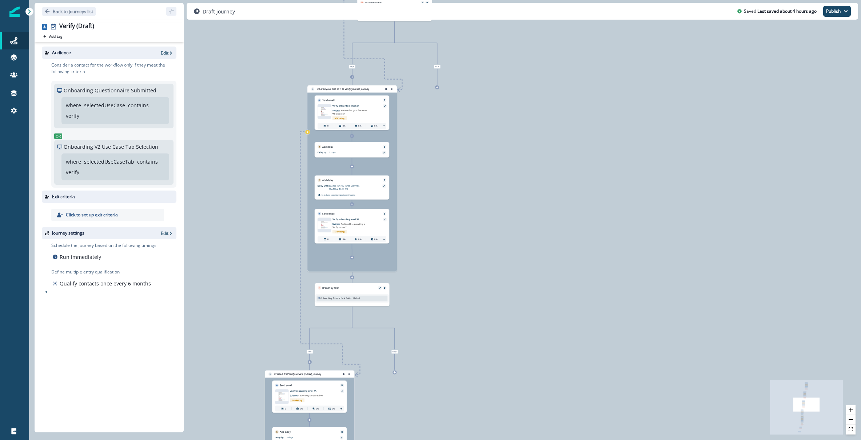
click at [397, 167] on div "0 contact has entered the journey Signup permitted journey Send email Email ass…" at bounding box center [445, 220] width 832 height 440
click at [15, 93] on icon at bounding box center [13, 92] width 7 height 7
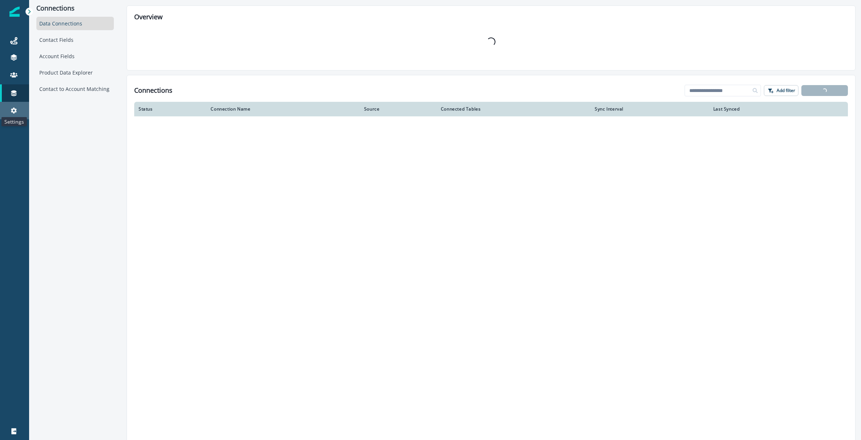
click at [13, 110] on icon at bounding box center [13, 110] width 7 height 7
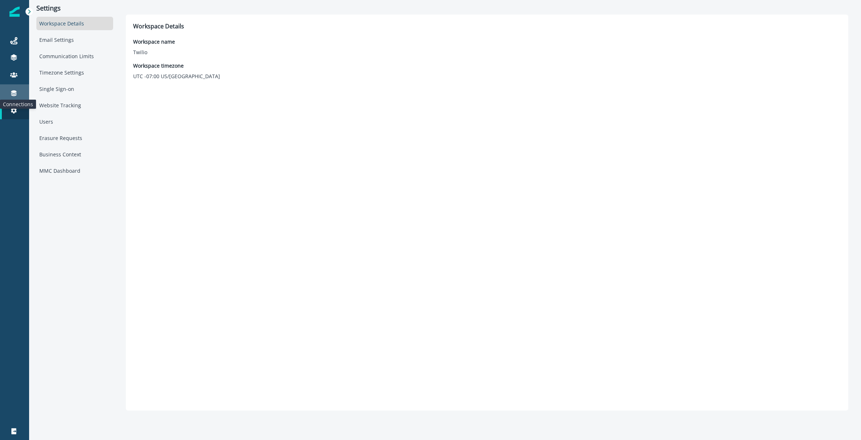
click at [11, 95] on icon at bounding box center [13, 92] width 7 height 7
